Goal: Find specific page/section: Find specific page/section

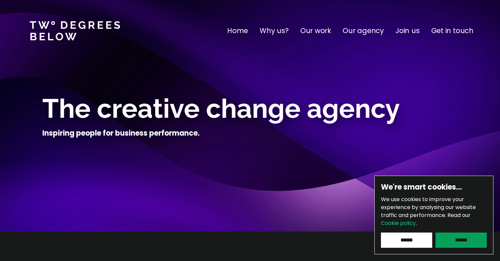
click at [473, 244] on input "******" at bounding box center [461, 240] width 51 height 15
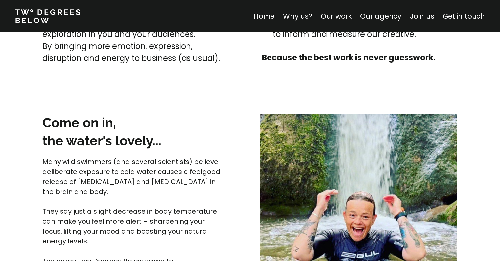
scroll to position [1627, 0]
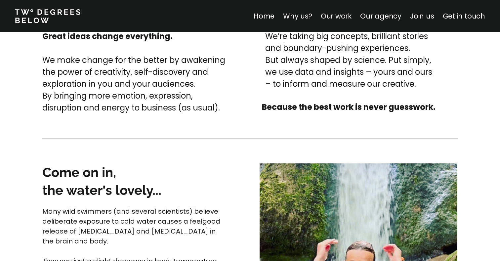
click at [349, 14] on link "Our work" at bounding box center [336, 16] width 31 height 10
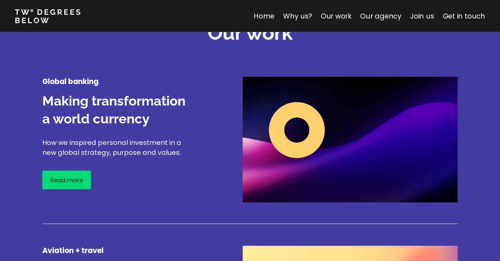
scroll to position [799, 0]
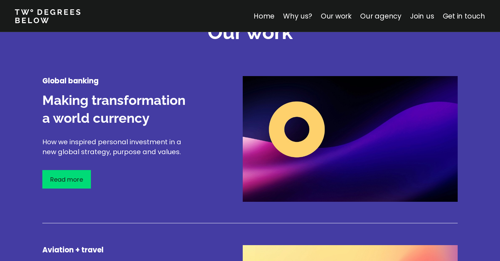
click at [390, 136] on img at bounding box center [350, 139] width 215 height 126
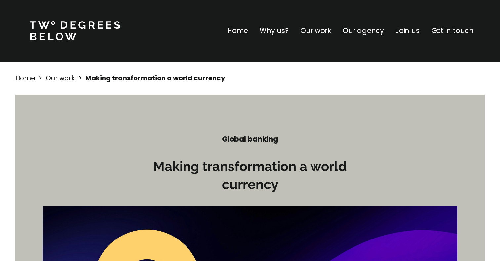
click at [376, 32] on p "Our agency" at bounding box center [363, 30] width 41 height 11
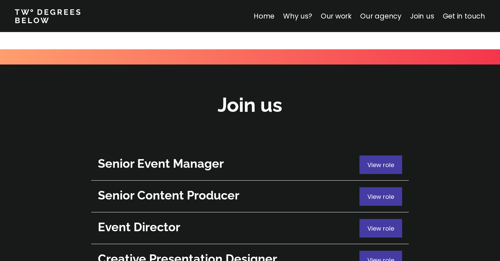
scroll to position [2349, 0]
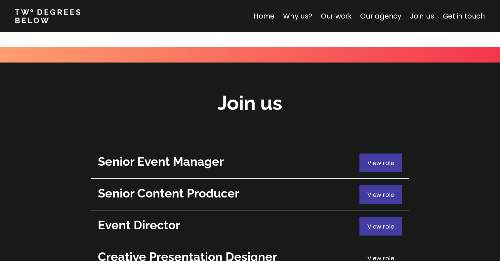
click at [373, 254] on span "View role" at bounding box center [381, 258] width 27 height 8
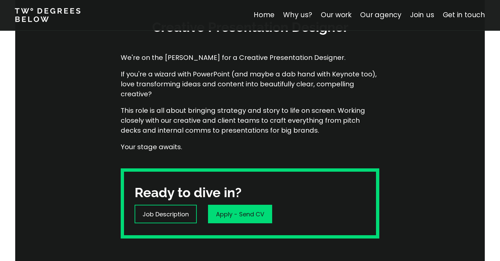
scroll to position [107, 0]
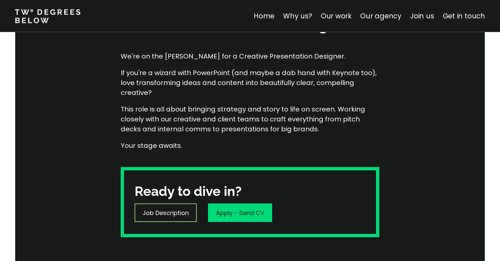
click at [179, 215] on p "Job Description" at bounding box center [166, 212] width 46 height 9
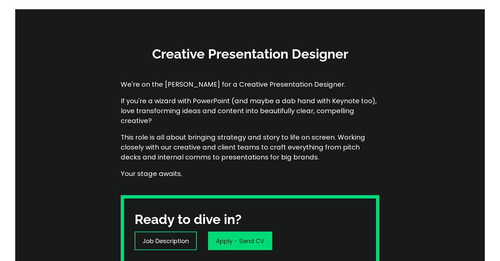
scroll to position [78, 0]
